Goal: Task Accomplishment & Management: Manage account settings

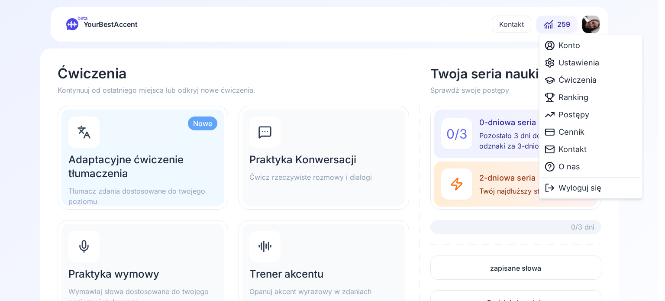
click at [596, 26] on html "beta YourBestAccent Kontakt 259 Ćwiczenia Kontynuuj od ostatniego miejsca lub o…" at bounding box center [332, 150] width 665 height 301
click at [568, 65] on span "Ustawienia" at bounding box center [579, 63] width 41 height 12
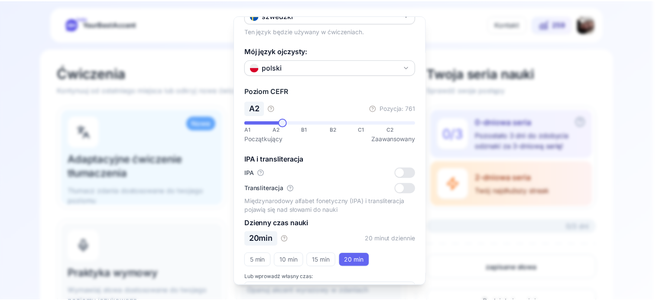
scroll to position [95, 0]
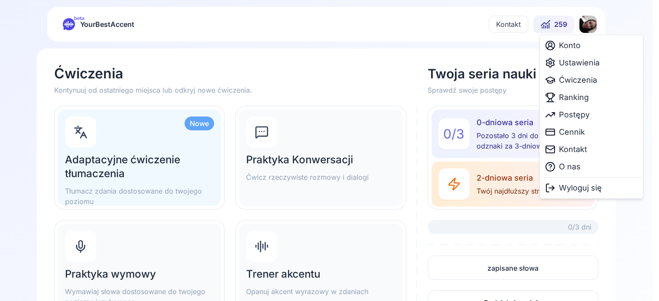
click at [585, 29] on html "beta YourBestAccent Kontakt 259 Ćwiczenia Kontynuuj od ostatniego miejsca lub o…" at bounding box center [329, 150] width 659 height 301
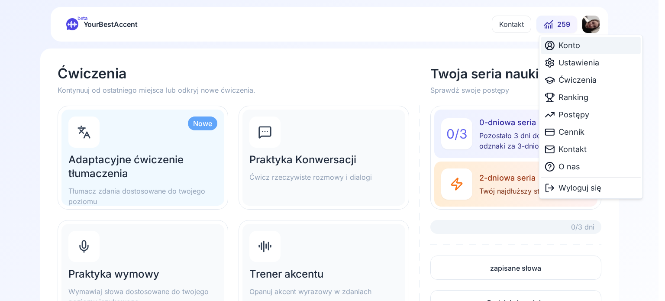
click at [570, 49] on span "Konto" at bounding box center [570, 45] width 22 height 12
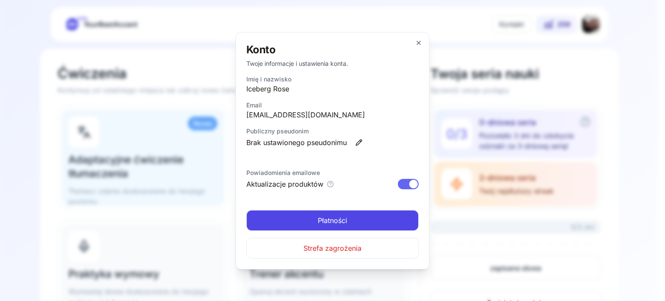
click at [326, 216] on span "Płatności" at bounding box center [332, 220] width 29 height 10
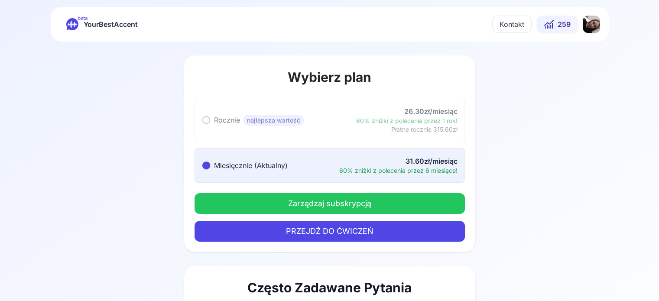
click at [346, 210] on button "Zarządzaj subskrypcją" at bounding box center [329, 203] width 270 height 21
